Goal: Navigation & Orientation: Understand site structure

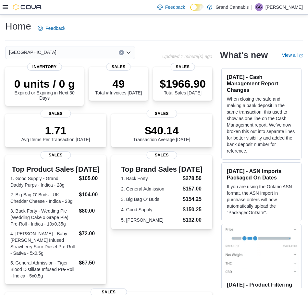
click at [6, 6] on icon at bounding box center [5, 7] width 5 height 5
